Goal: Book appointment/travel/reservation: Book appointment/travel/reservation

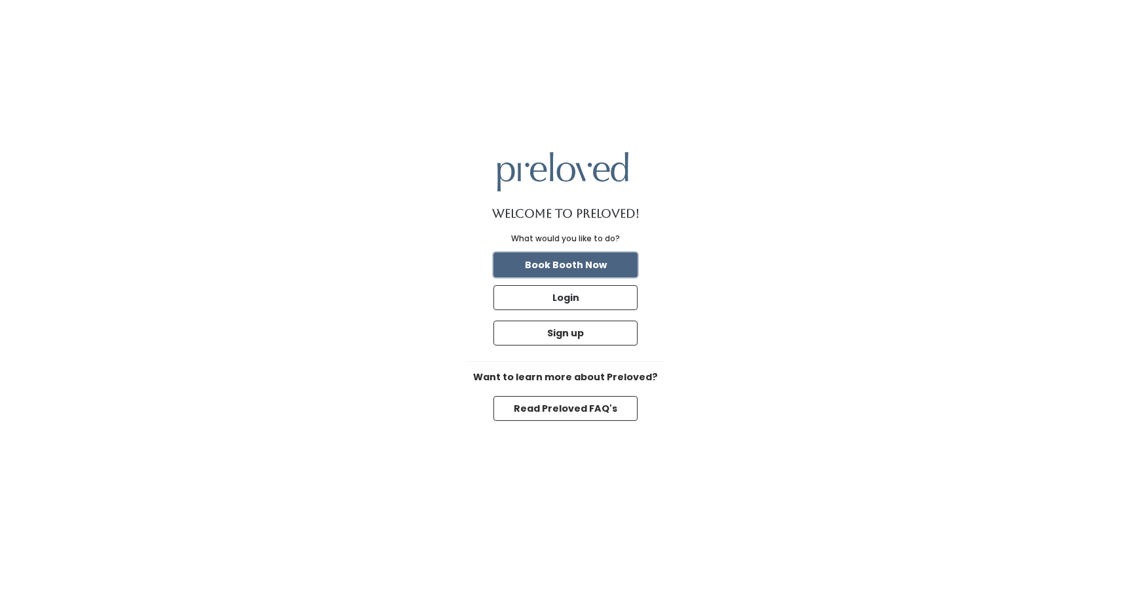
click at [567, 269] on button "Book Booth Now" at bounding box center [566, 264] width 144 height 25
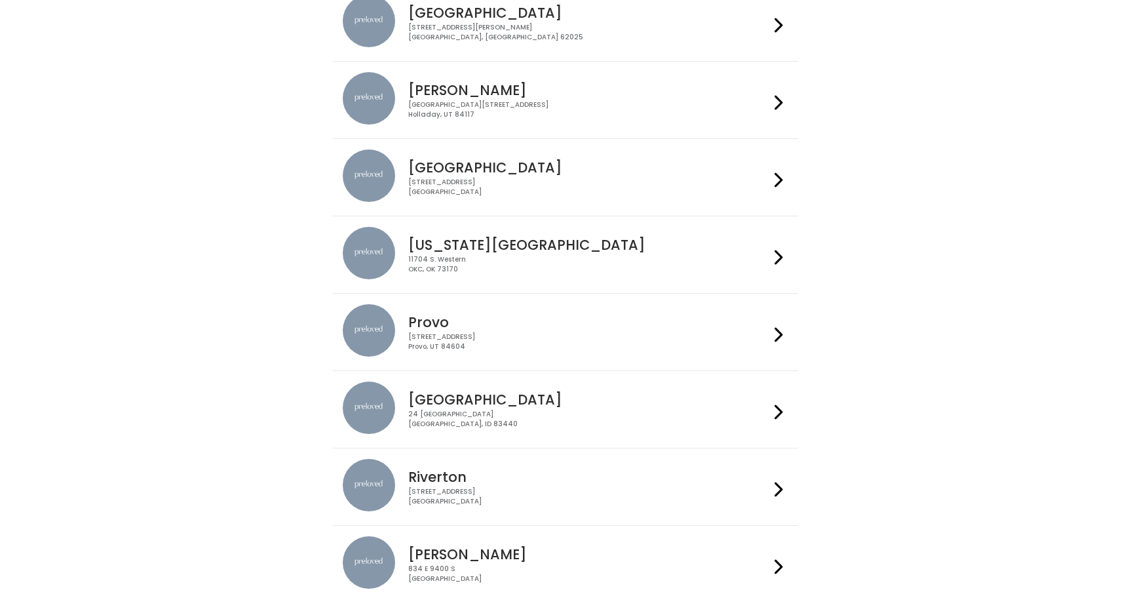
scroll to position [399, 0]
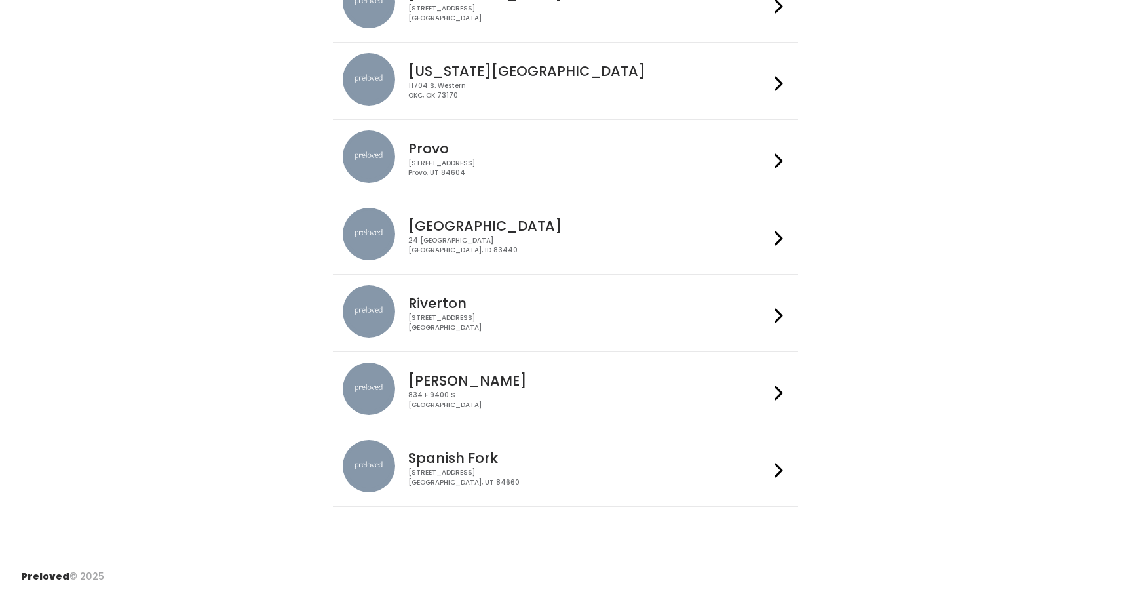
click at [472, 463] on h4 "Spanish Fork" at bounding box center [588, 457] width 360 height 15
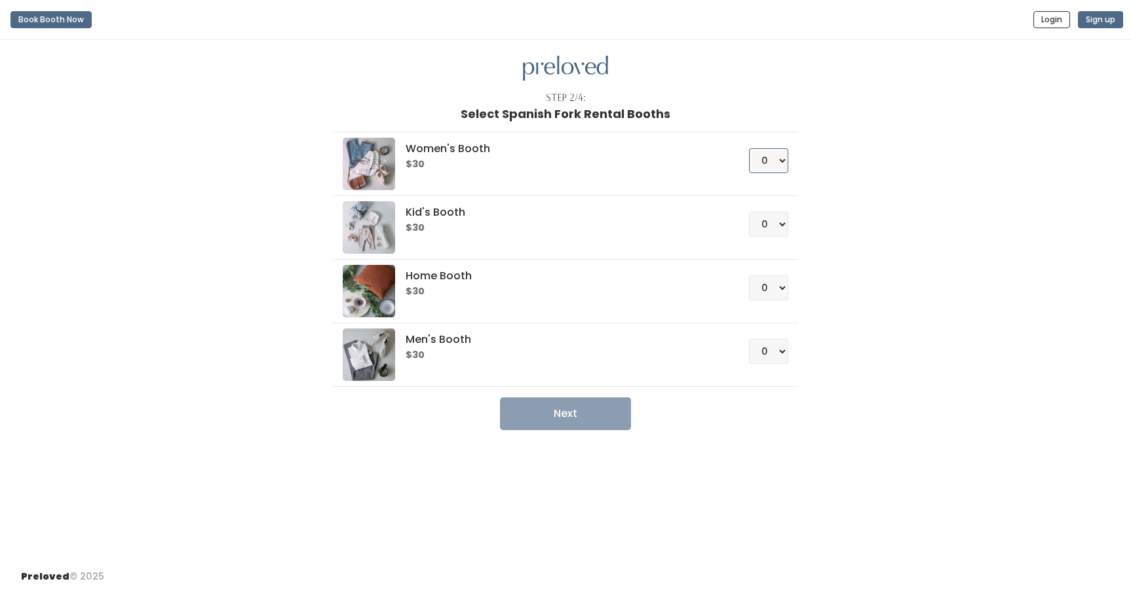
click at [783, 162] on select "0 1 2 3 4" at bounding box center [768, 160] width 39 height 25
select select "1"
click at [749, 148] on select "0 1 2 3 4" at bounding box center [768, 160] width 39 height 25
click at [599, 410] on button "Next" at bounding box center [565, 413] width 131 height 33
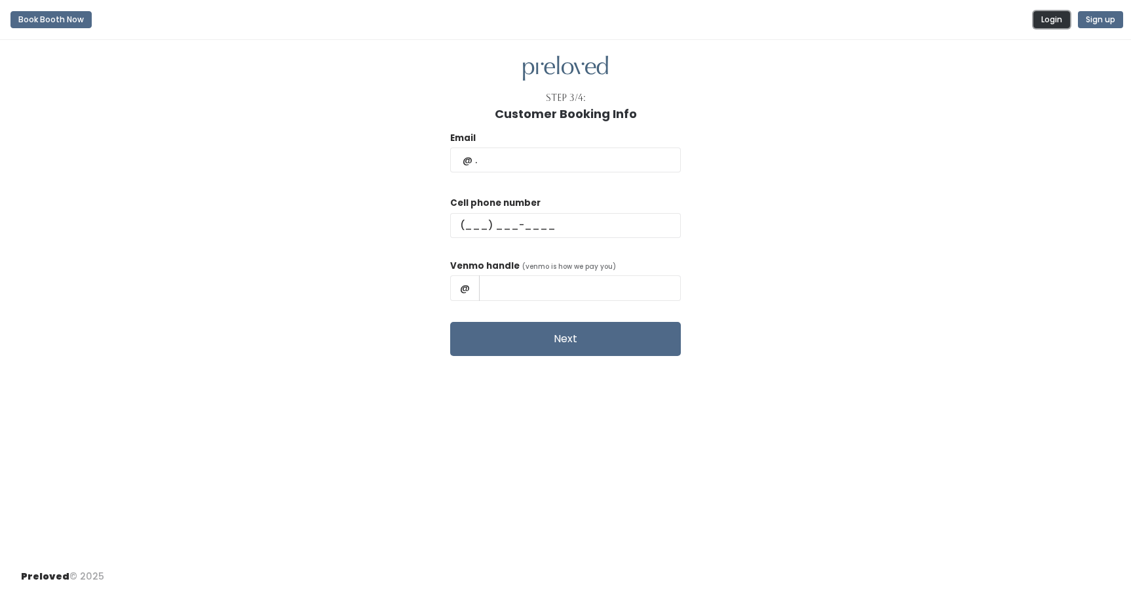
click at [1053, 21] on button "Login" at bounding box center [1052, 19] width 37 height 17
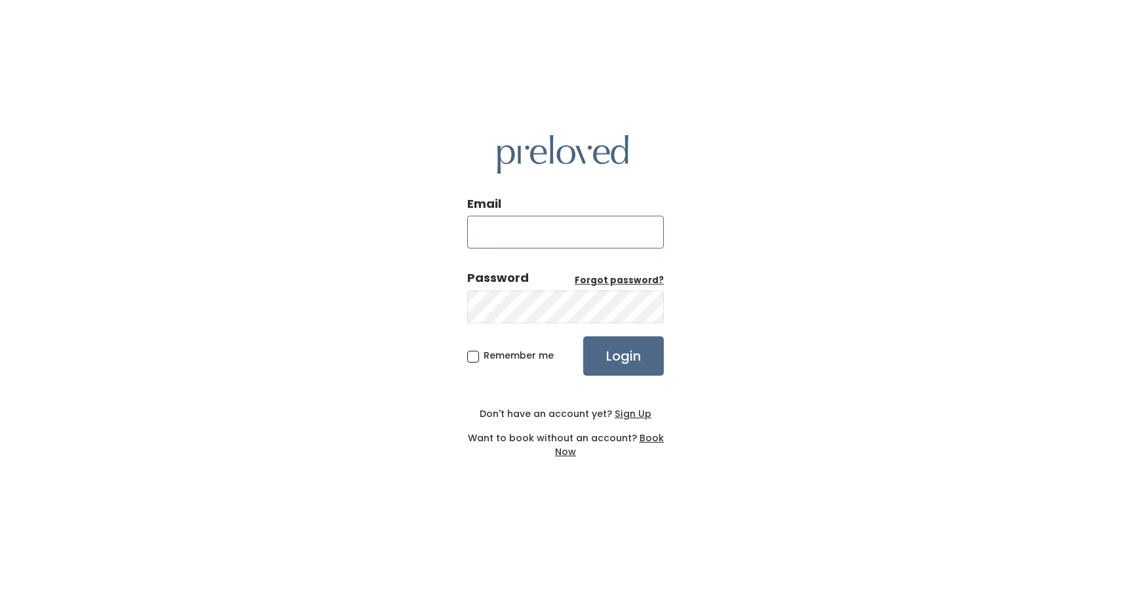
type input "[PERSON_NAME][EMAIL_ADDRESS][PERSON_NAME][DOMAIN_NAME]"
click at [638, 355] on input "Login" at bounding box center [623, 355] width 81 height 39
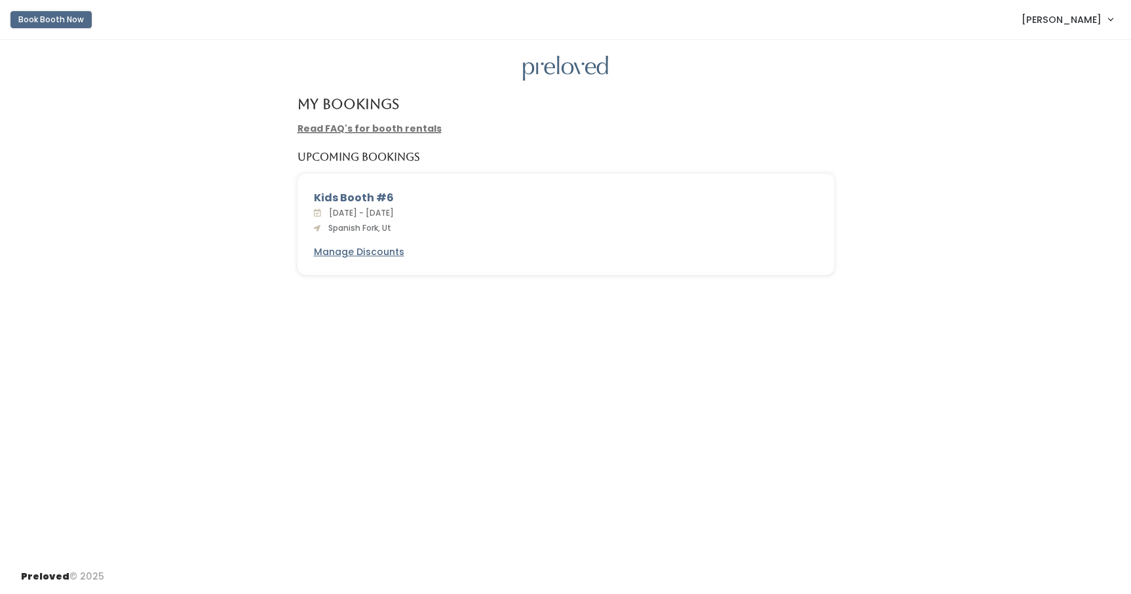
click at [71, 24] on button "Book Booth Now" at bounding box center [50, 19] width 81 height 17
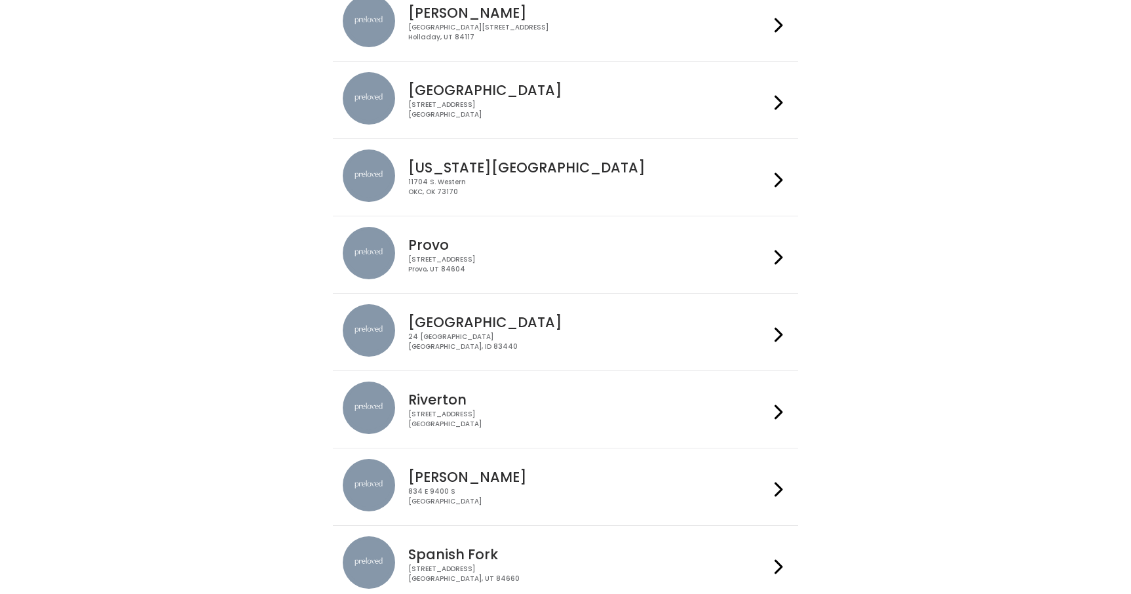
scroll to position [399, 0]
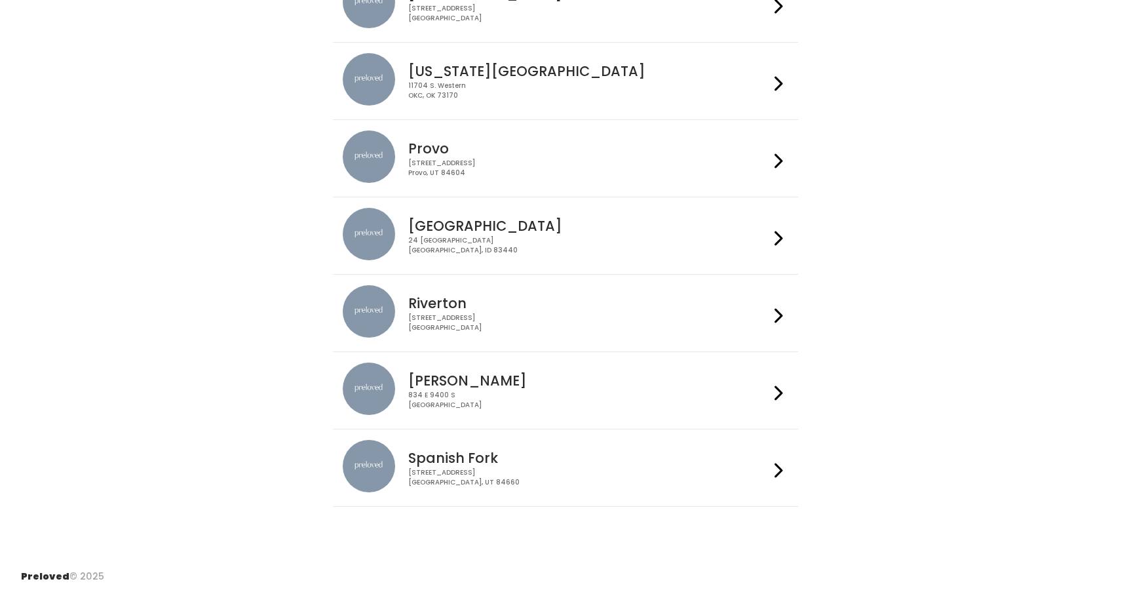
click at [480, 451] on h4 "Spanish Fork" at bounding box center [588, 457] width 360 height 15
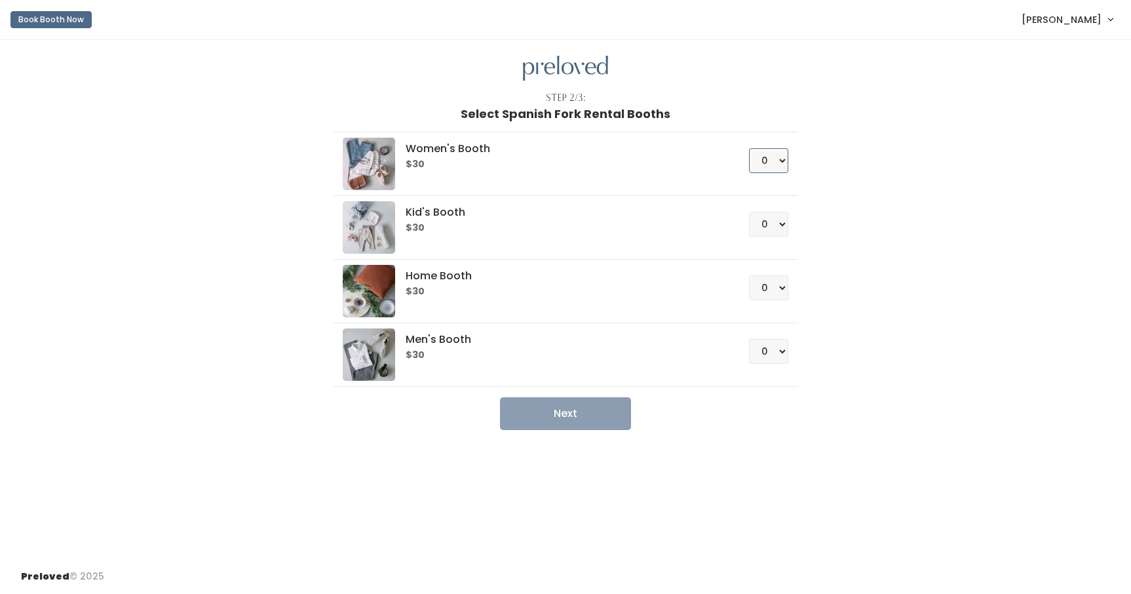
click at [784, 160] on select "0 1 2 3 4" at bounding box center [768, 160] width 39 height 25
select select "1"
click at [749, 148] on select "0 1 2 3 4" at bounding box center [768, 160] width 39 height 25
click at [579, 414] on button "Next" at bounding box center [565, 413] width 131 height 33
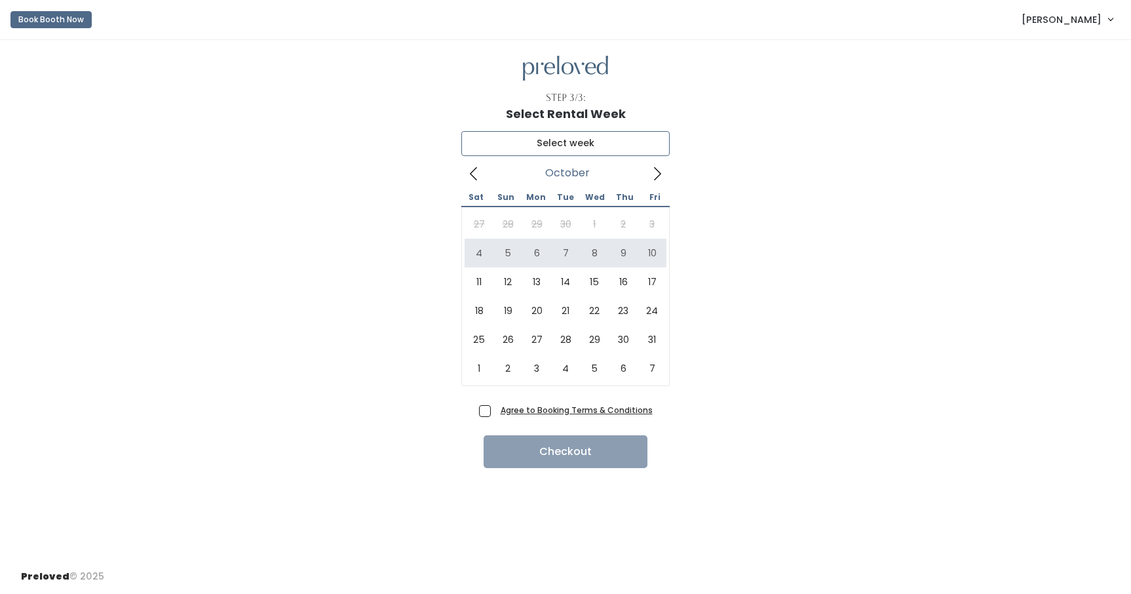
type input "October 4 to October 10"
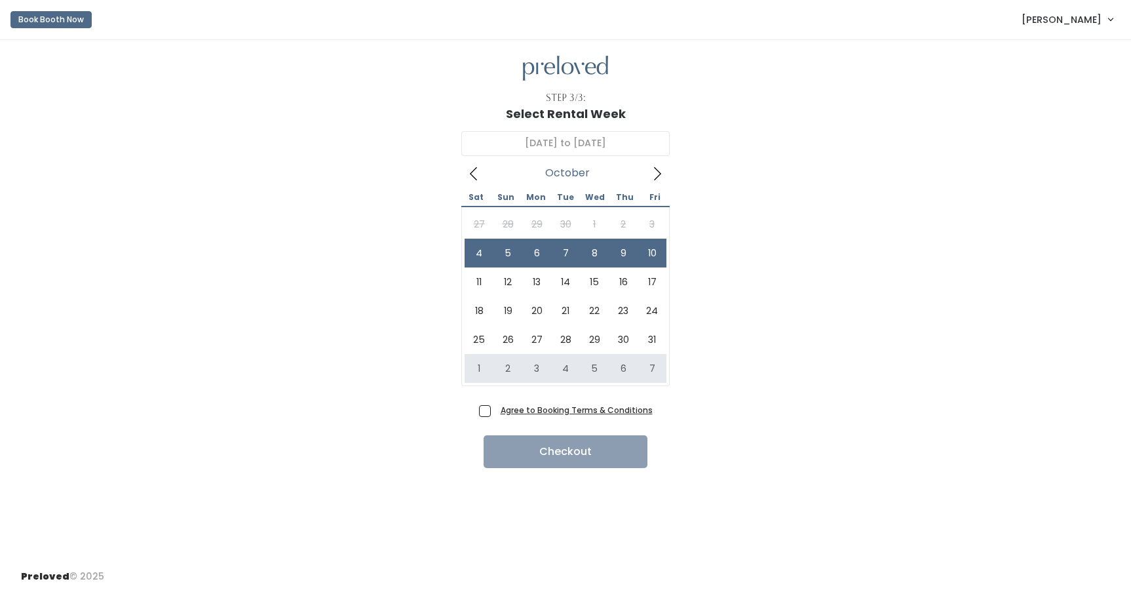
click at [496, 412] on span "Agree to Booking Terms & Conditions" at bounding box center [574, 409] width 157 height 13
click at [496, 412] on input "Agree to Booking Terms & Conditions" at bounding box center [500, 407] width 9 height 9
checkbox input "true"
click at [532, 442] on button "Checkout" at bounding box center [566, 451] width 164 height 33
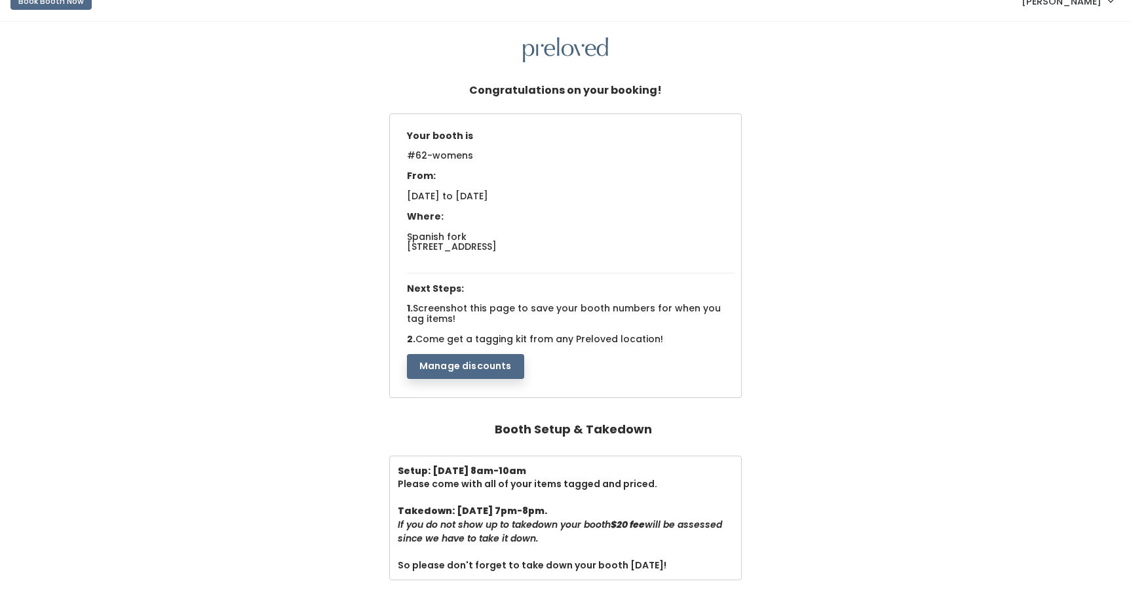
scroll to position [13, 0]
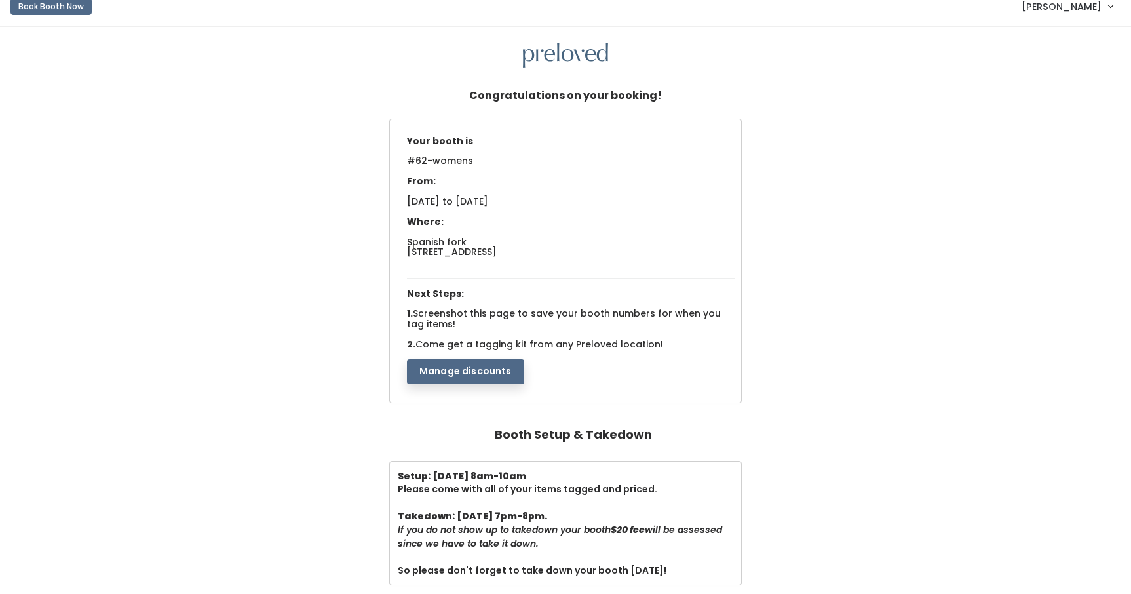
click at [481, 375] on button "Manage discounts" at bounding box center [465, 371] width 117 height 25
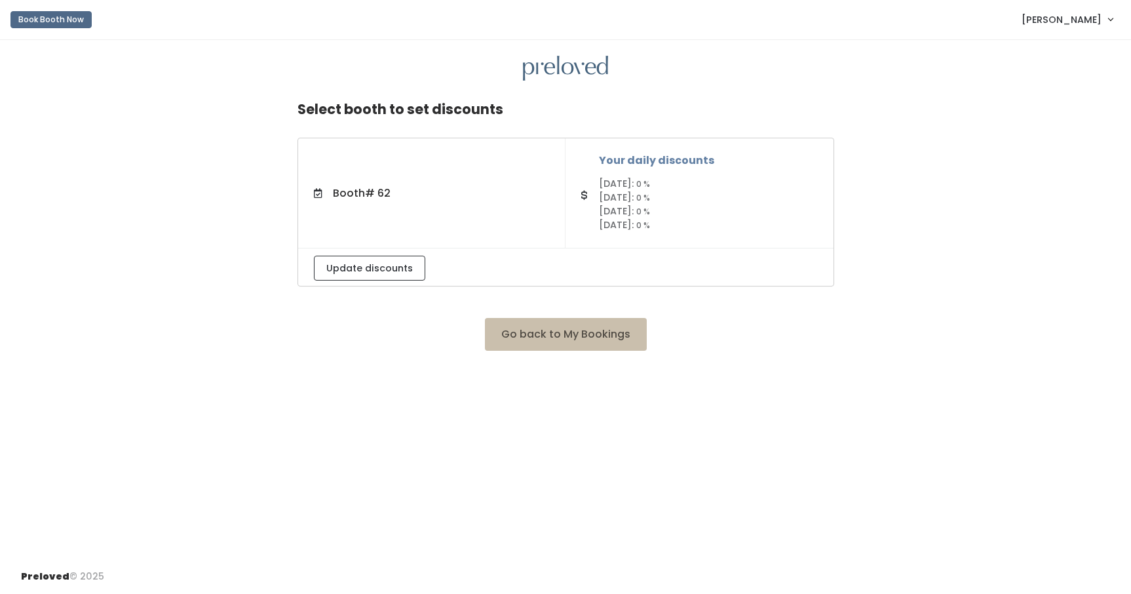
click at [636, 159] on h5 "Your daily discounts" at bounding box center [708, 161] width 219 height 12
click at [637, 161] on h5 "Your daily discounts" at bounding box center [708, 161] width 219 height 12
click at [633, 204] on span "Thursday:" at bounding box center [616, 210] width 35 height 13
click at [642, 163] on h5 "Your daily discounts" at bounding box center [708, 161] width 219 height 12
click at [376, 269] on button "Update discounts" at bounding box center [369, 268] width 111 height 25
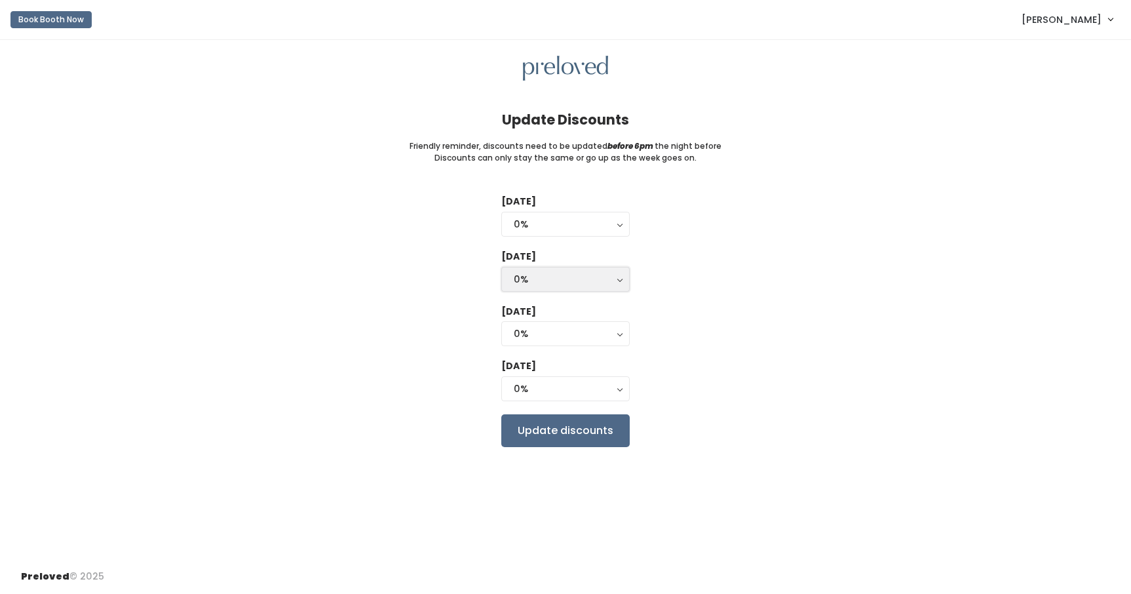
click at [579, 278] on div "0%" at bounding box center [566, 279] width 104 height 14
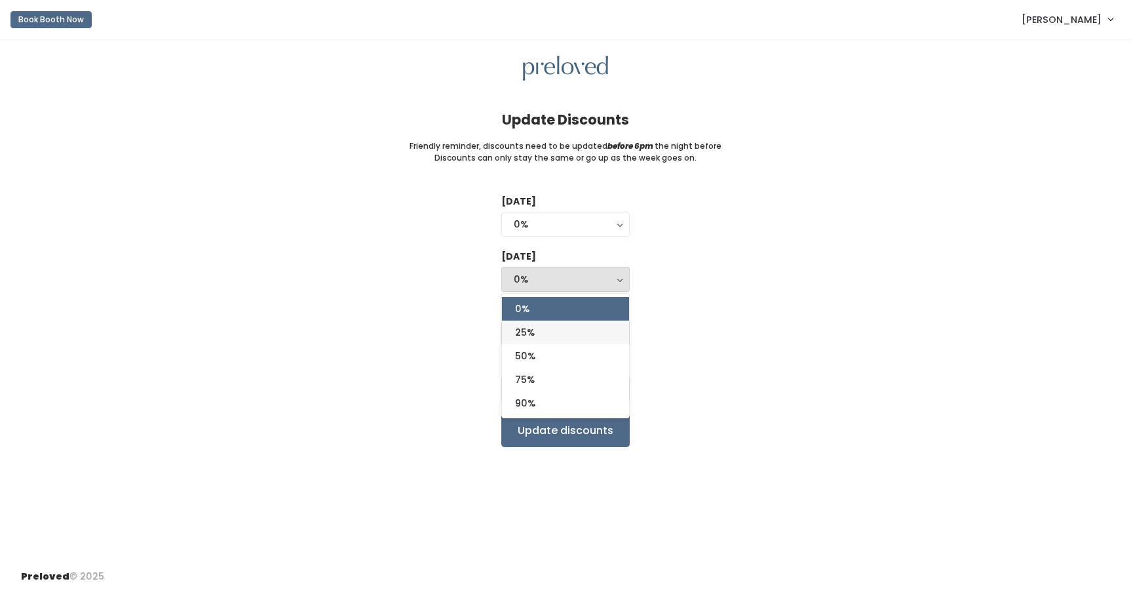
click at [552, 341] on link "25%" at bounding box center [565, 333] width 127 height 24
select select "25%"
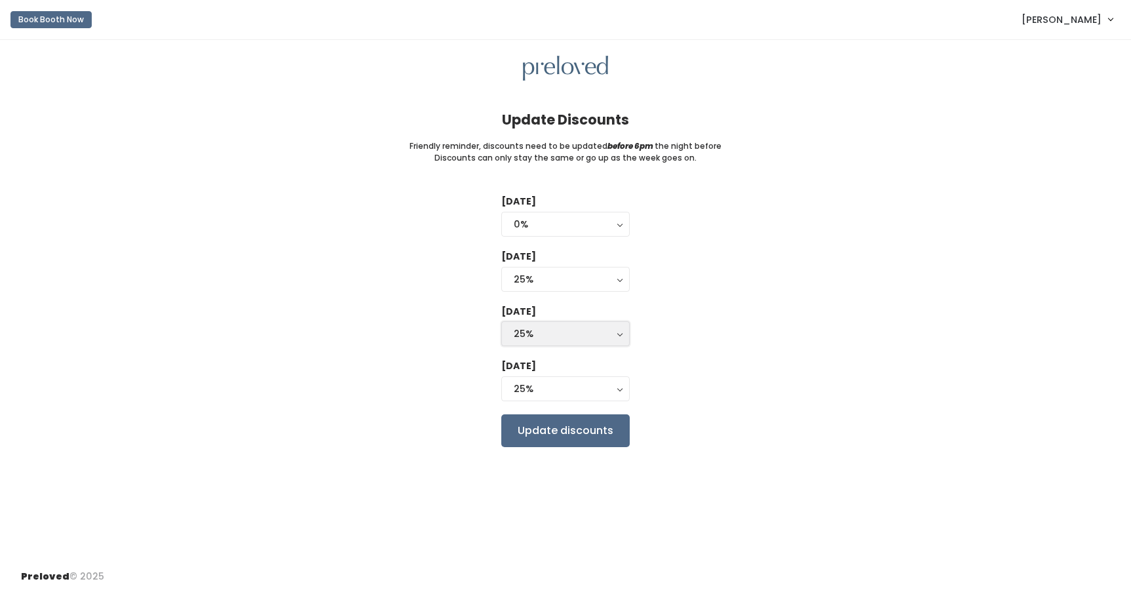
click at [554, 332] on div "25%" at bounding box center [566, 333] width 104 height 14
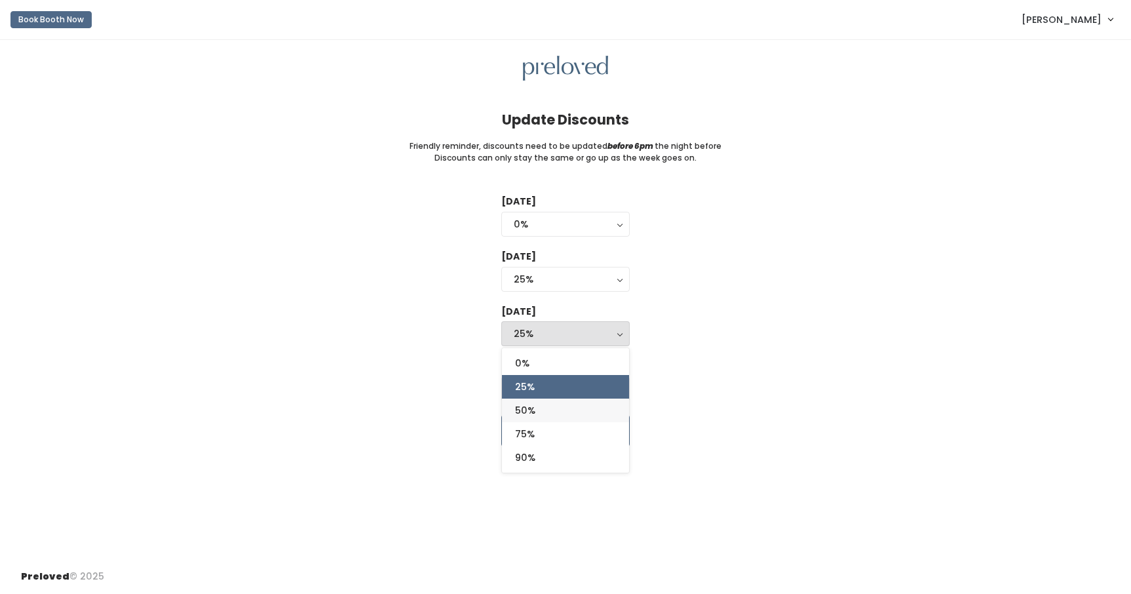
click at [540, 413] on link "50%" at bounding box center [565, 410] width 127 height 24
select select "50%"
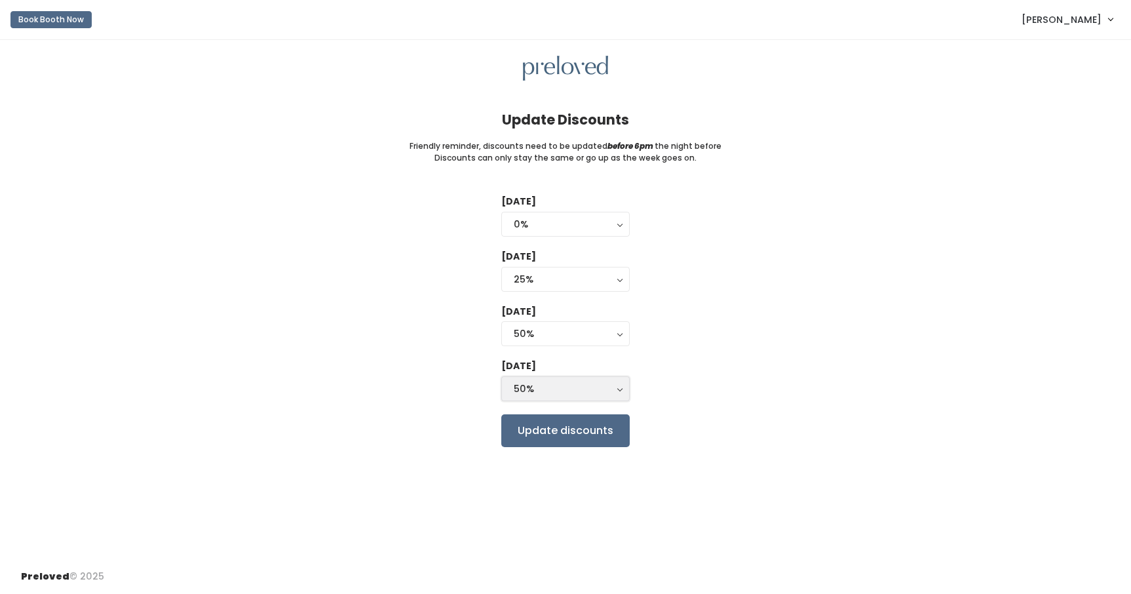
click at [543, 394] on div "50%" at bounding box center [566, 388] width 104 height 14
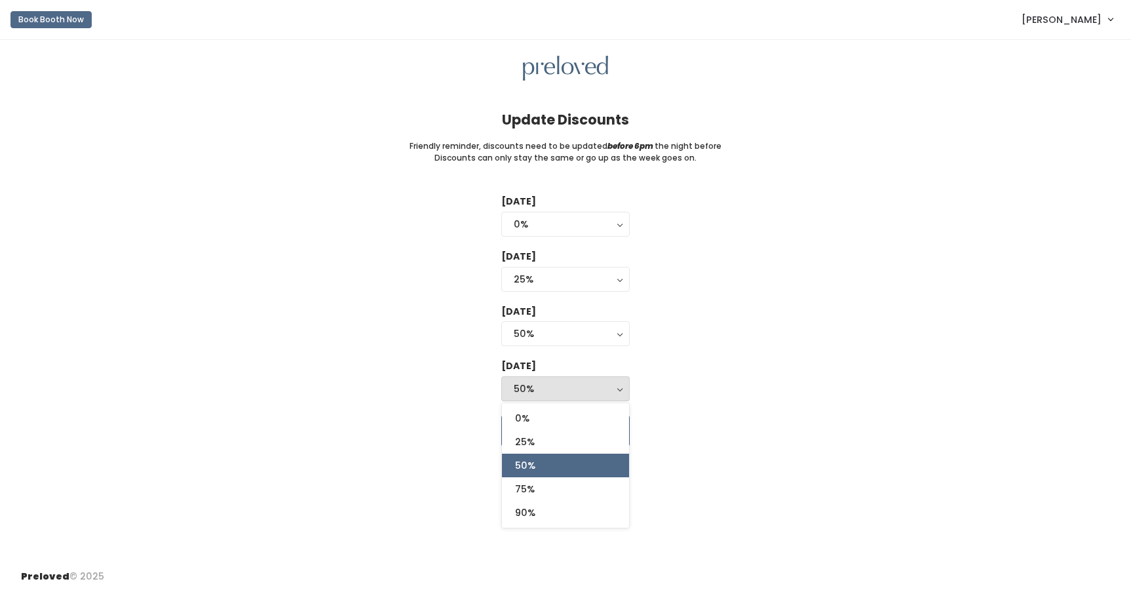
click at [543, 394] on div "50%" at bounding box center [566, 388] width 104 height 14
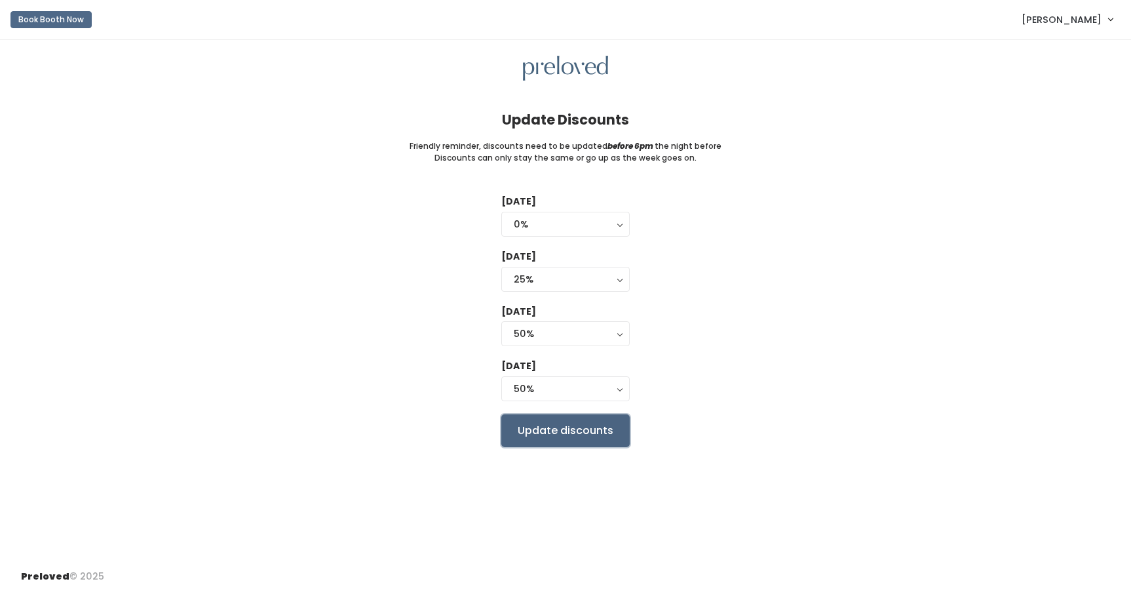
click at [591, 427] on input "Update discounts" at bounding box center [565, 430] width 128 height 33
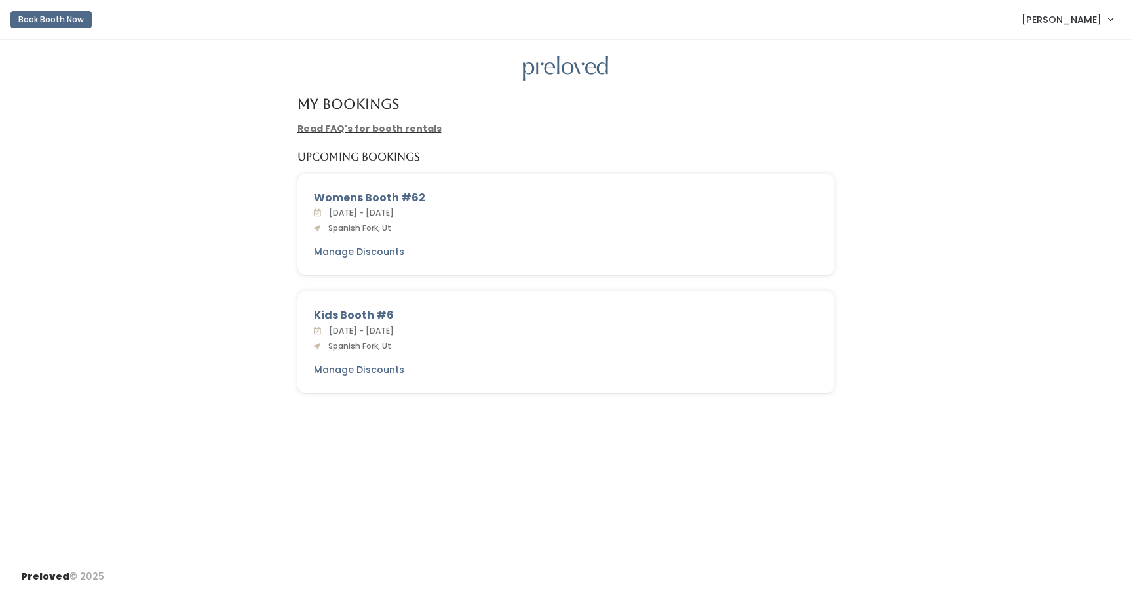
click at [1077, 20] on span "[PERSON_NAME]" at bounding box center [1062, 19] width 80 height 14
click at [1103, 19] on link "[PERSON_NAME]" at bounding box center [1067, 19] width 117 height 28
click at [1080, 54] on link "My bookings" at bounding box center [1066, 52] width 117 height 24
click at [1089, 23] on span "[PERSON_NAME]" at bounding box center [1062, 19] width 80 height 14
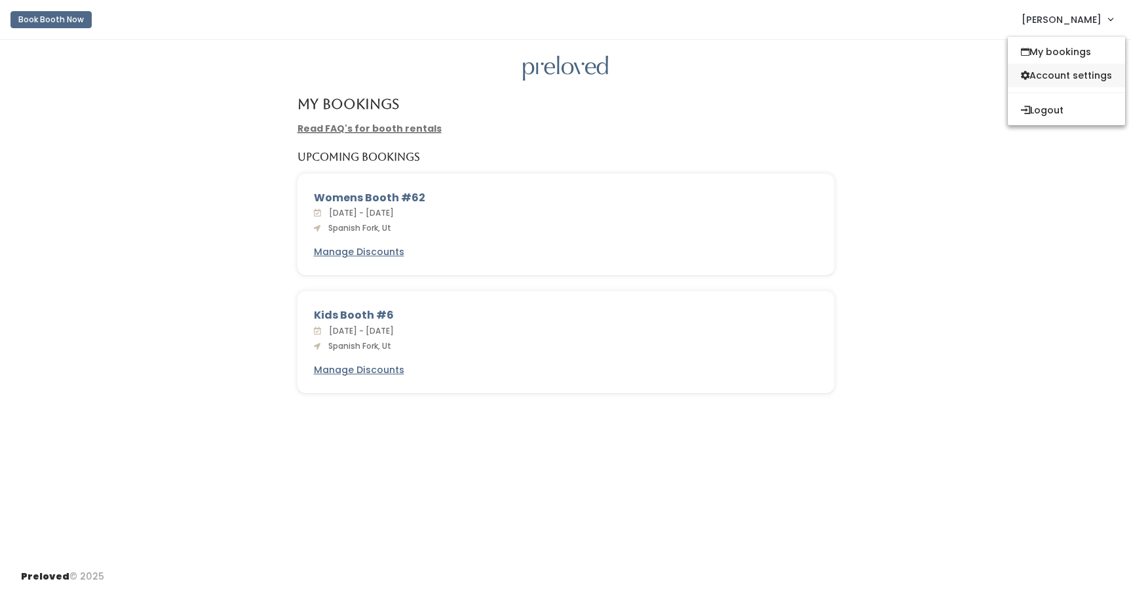
click at [1069, 76] on link "Account settings" at bounding box center [1066, 76] width 117 height 24
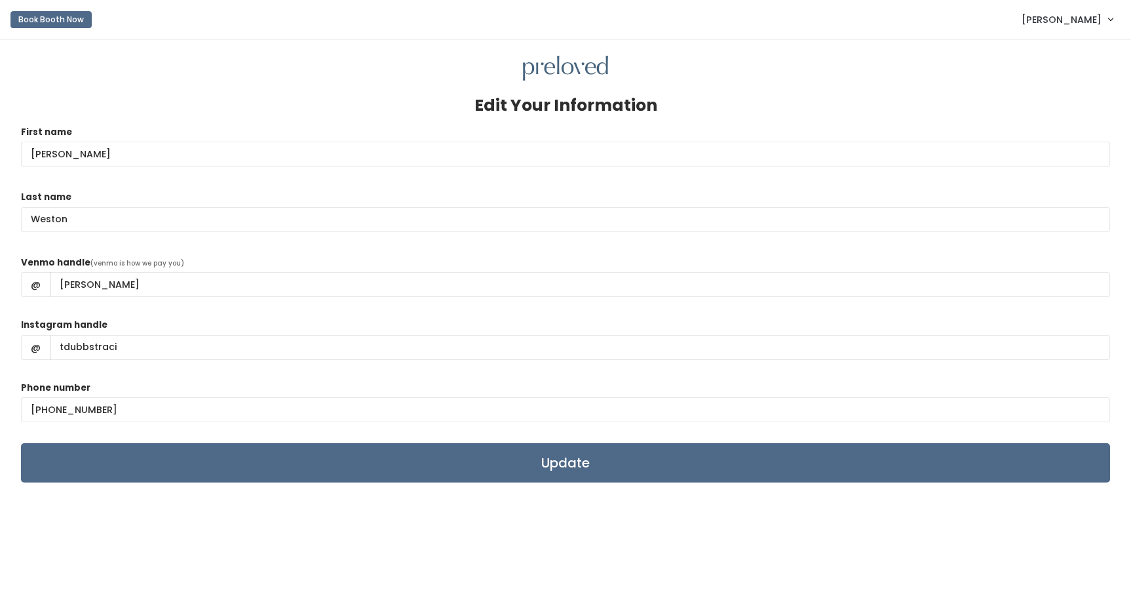
click at [1085, 21] on span "[PERSON_NAME]" at bounding box center [1062, 19] width 80 height 14
click at [1066, 58] on link "My bookings" at bounding box center [1066, 52] width 117 height 24
